Goal: Task Accomplishment & Management: Manage account settings

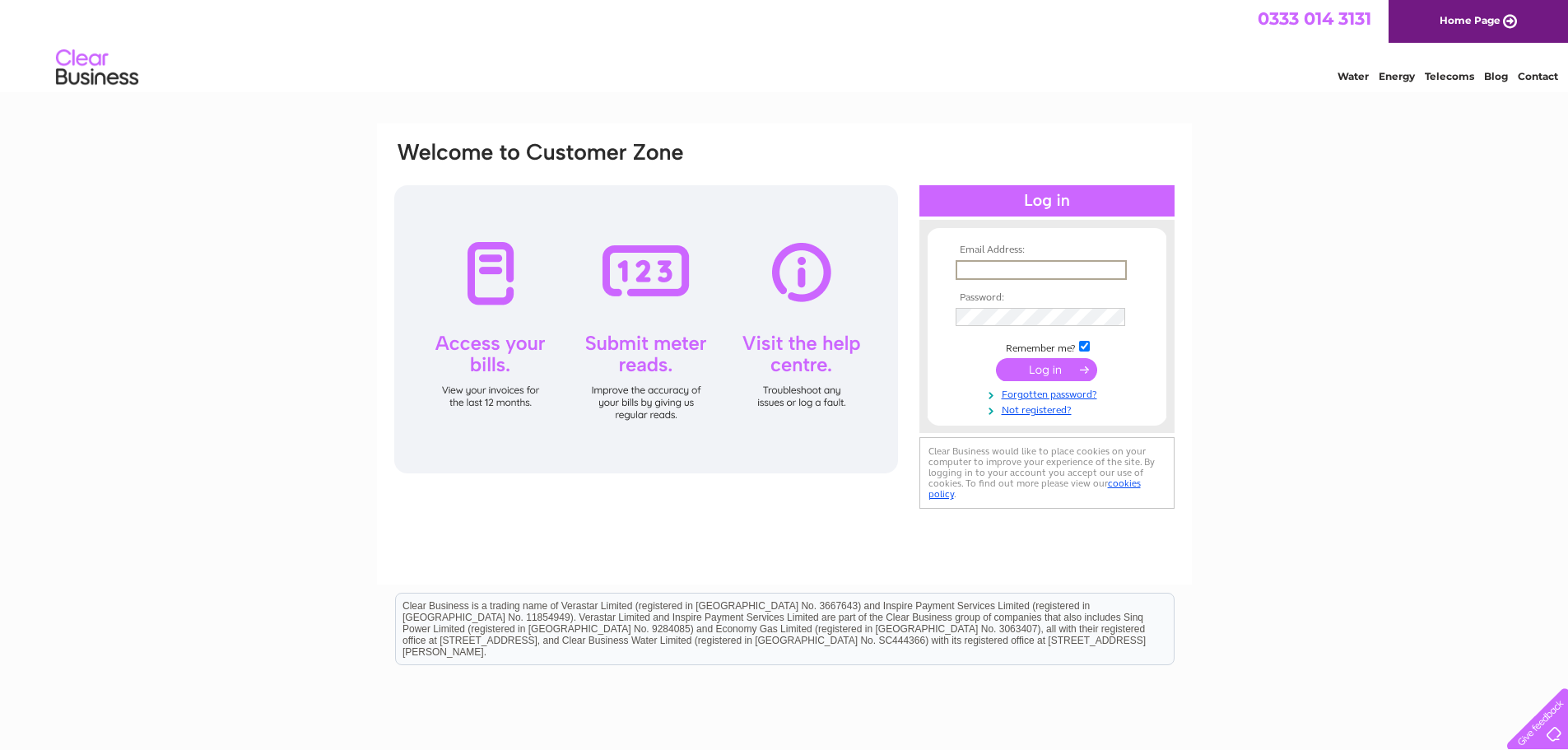
click at [1031, 272] on input "text" at bounding box center [1041, 270] width 171 height 20
type input "enquiries@jacksonsmarquees.co.uk"
click at [1046, 366] on input "submit" at bounding box center [1047, 367] width 102 height 23
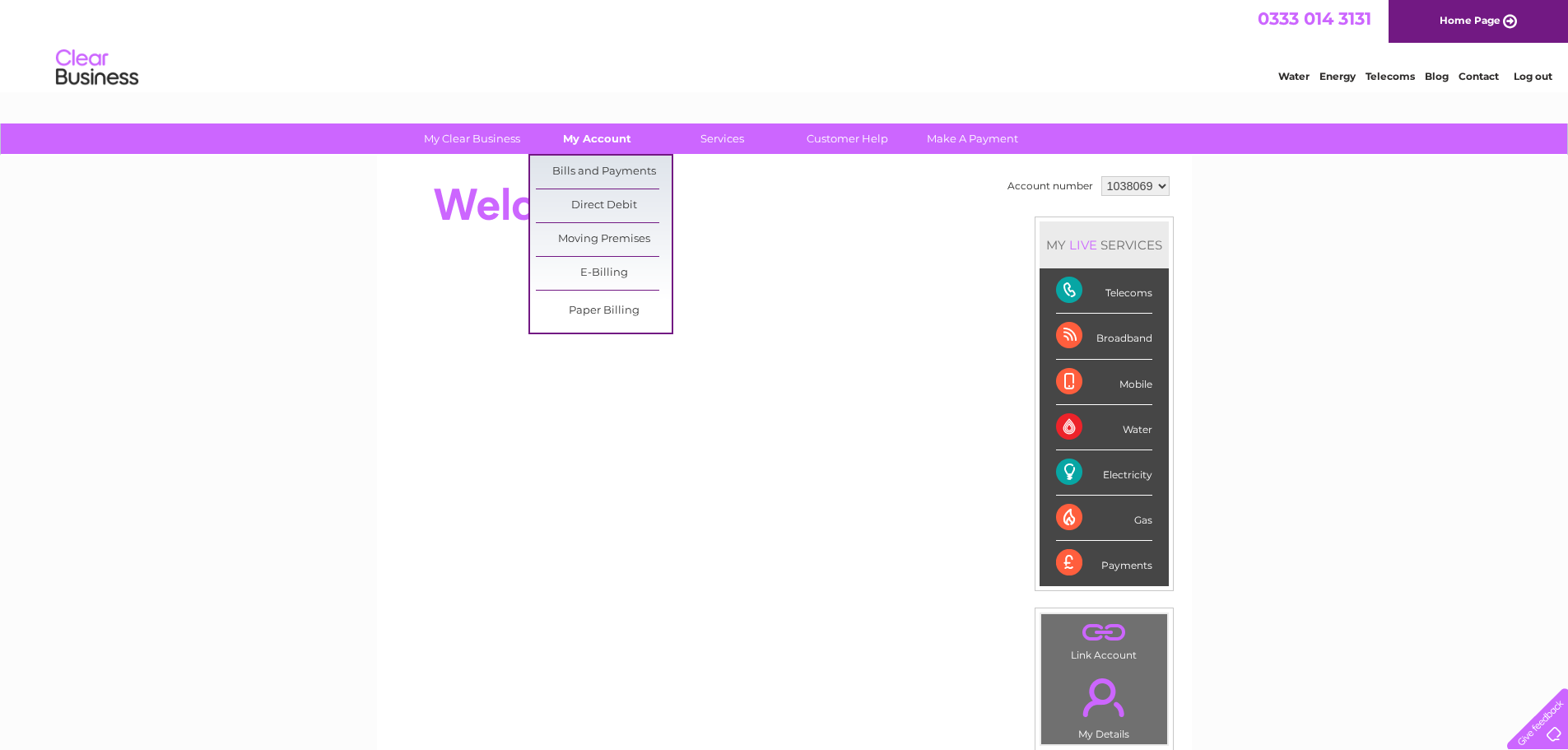
click at [581, 140] on link "My Account" at bounding box center [597, 139] width 136 height 31
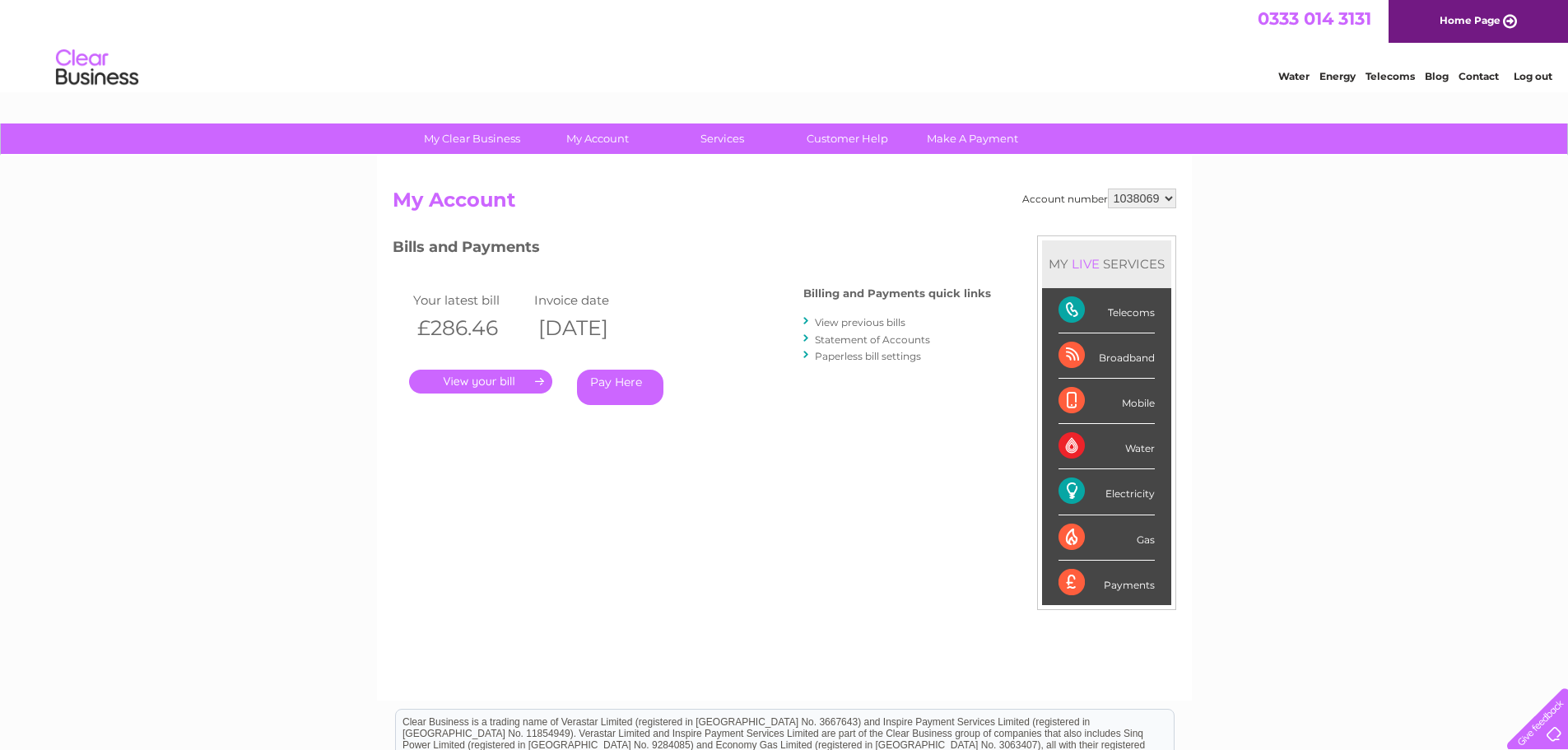
click at [1527, 81] on link "Log out" at bounding box center [1532, 76] width 39 height 12
